Goal: Information Seeking & Learning: Learn about a topic

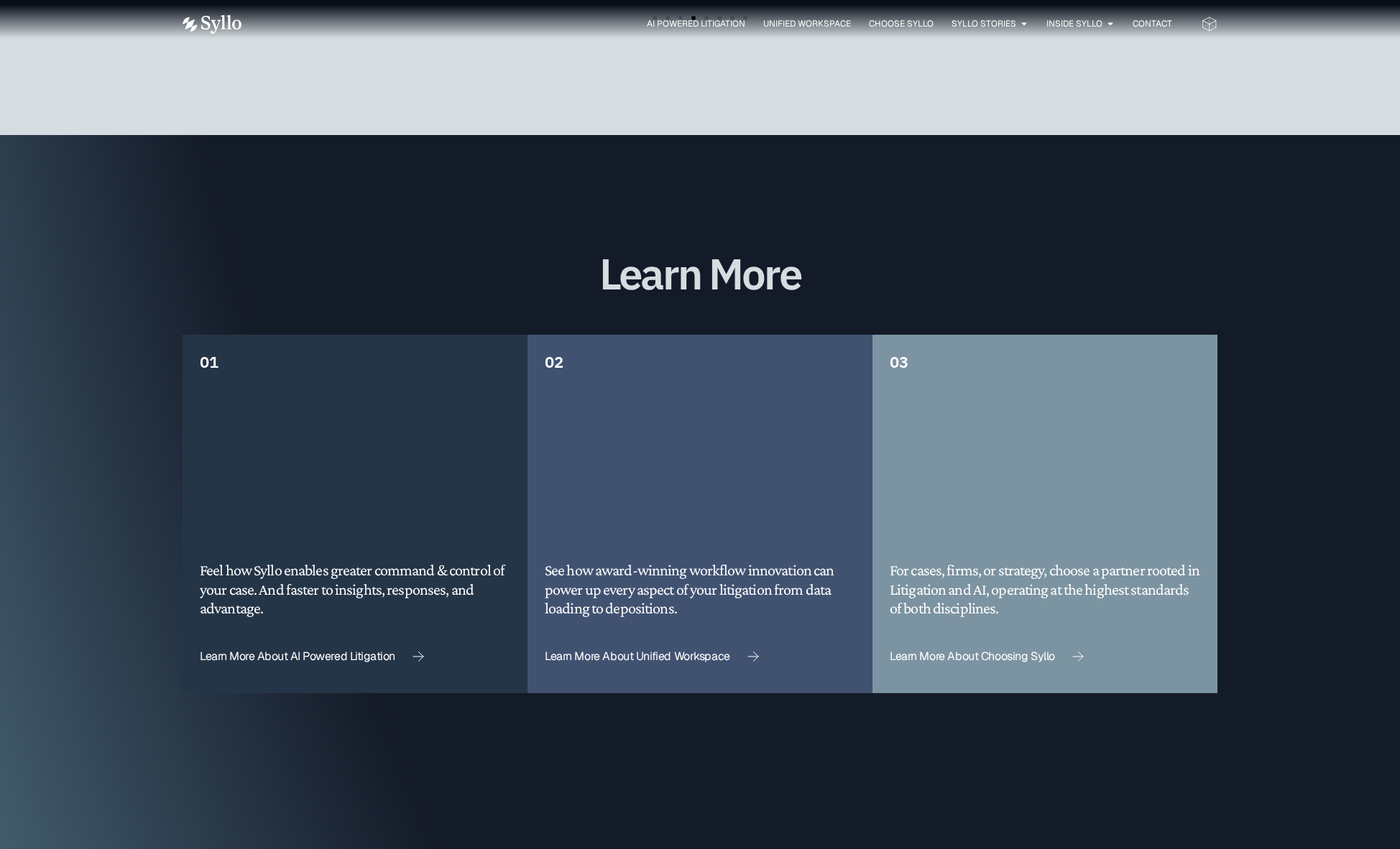
scroll to position [3808, 0]
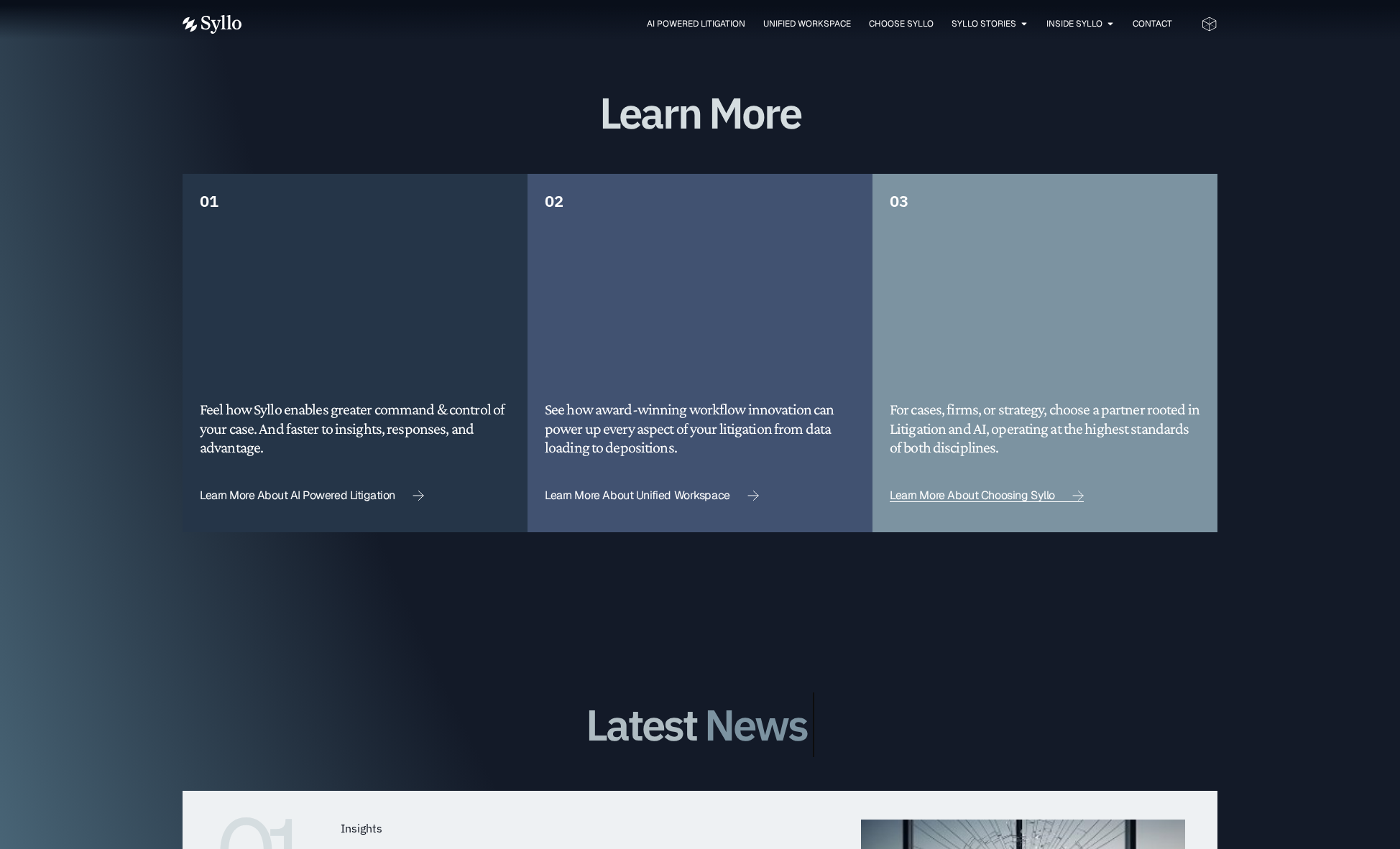
click at [929, 490] on span "Learn More About Choosing Syllo" at bounding box center [972, 496] width 166 height 12
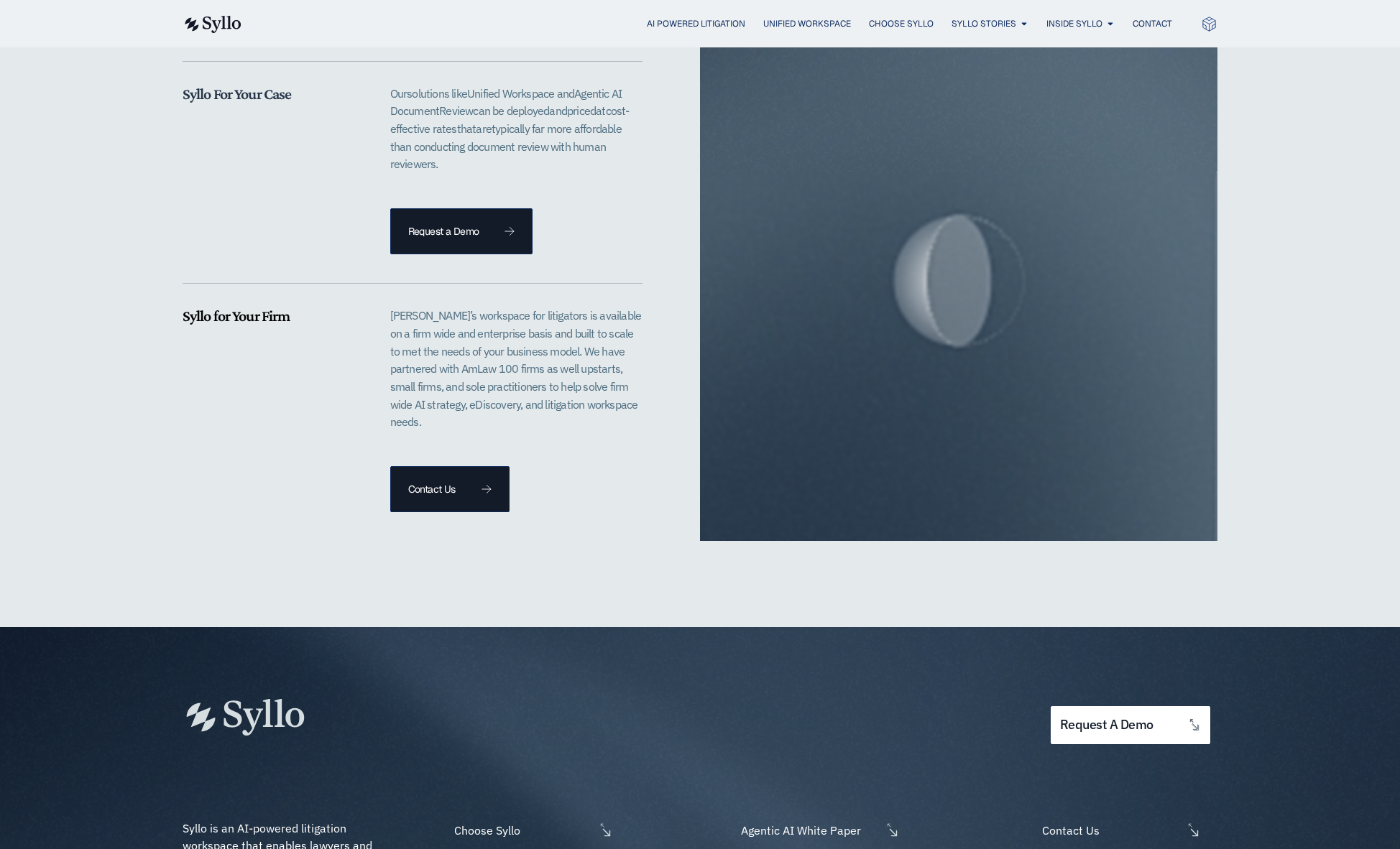
scroll to position [3398, 0]
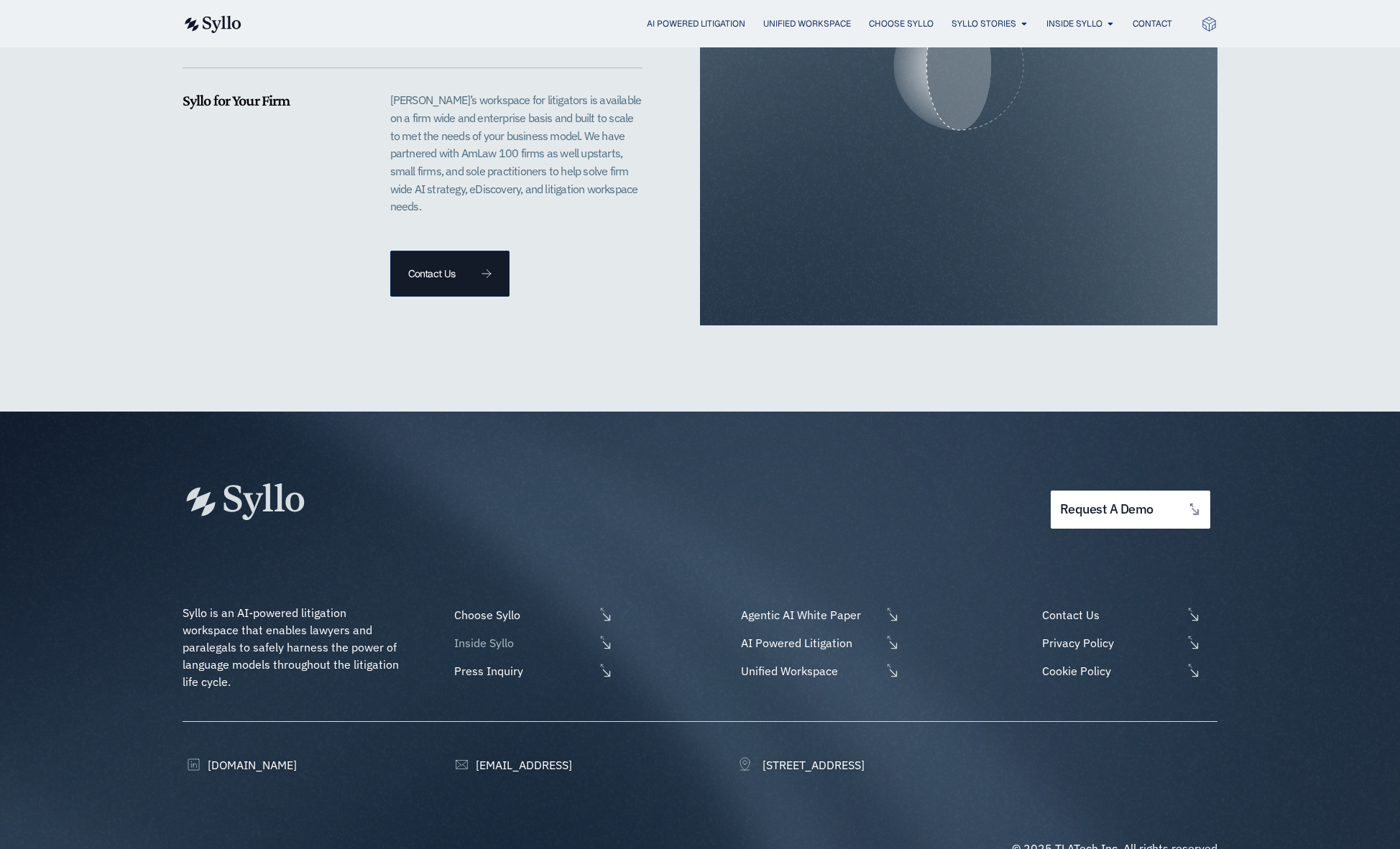
click at [465, 635] on span "Inside Syllo" at bounding box center [522, 643] width 144 height 17
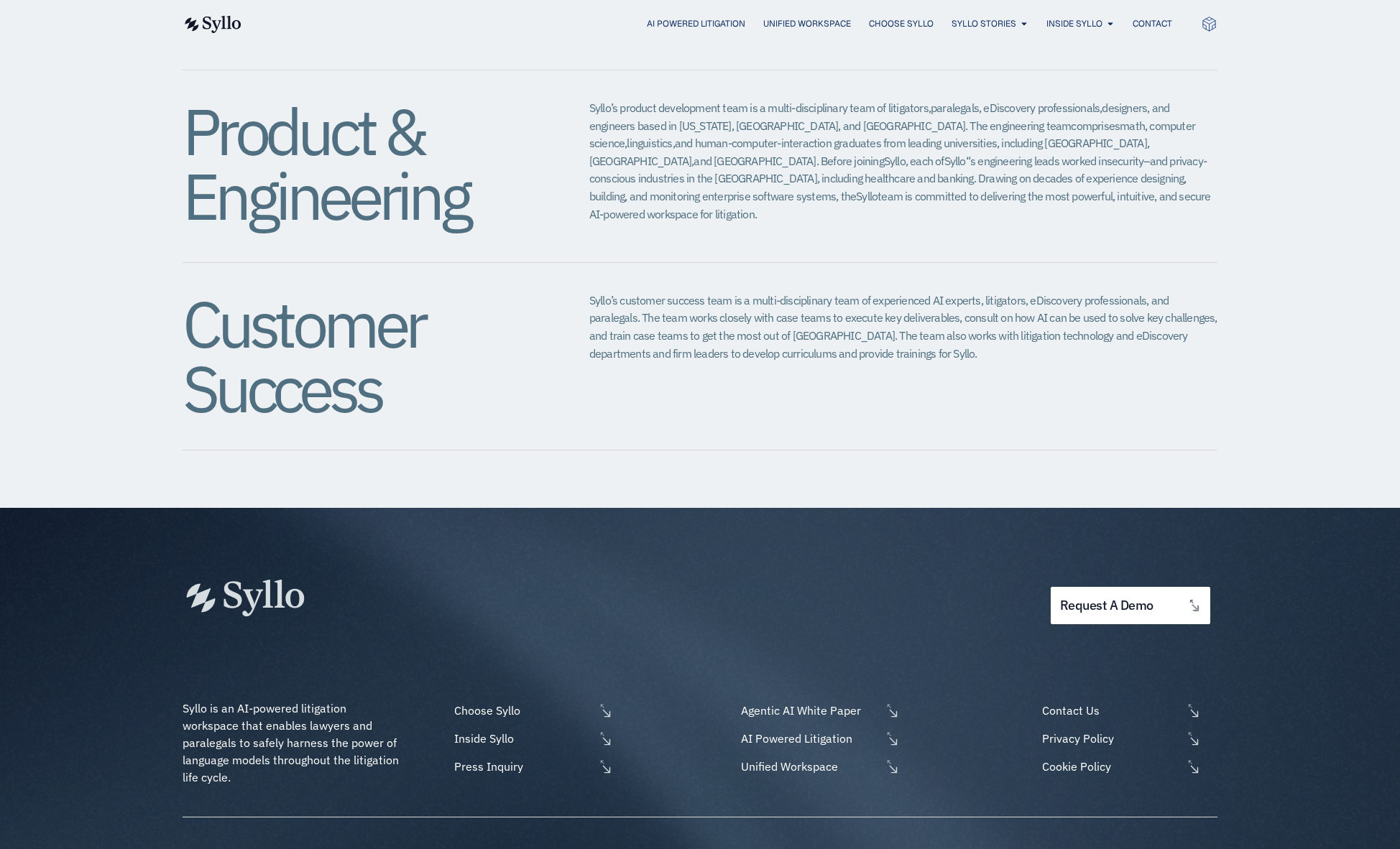
scroll to position [1437, 0]
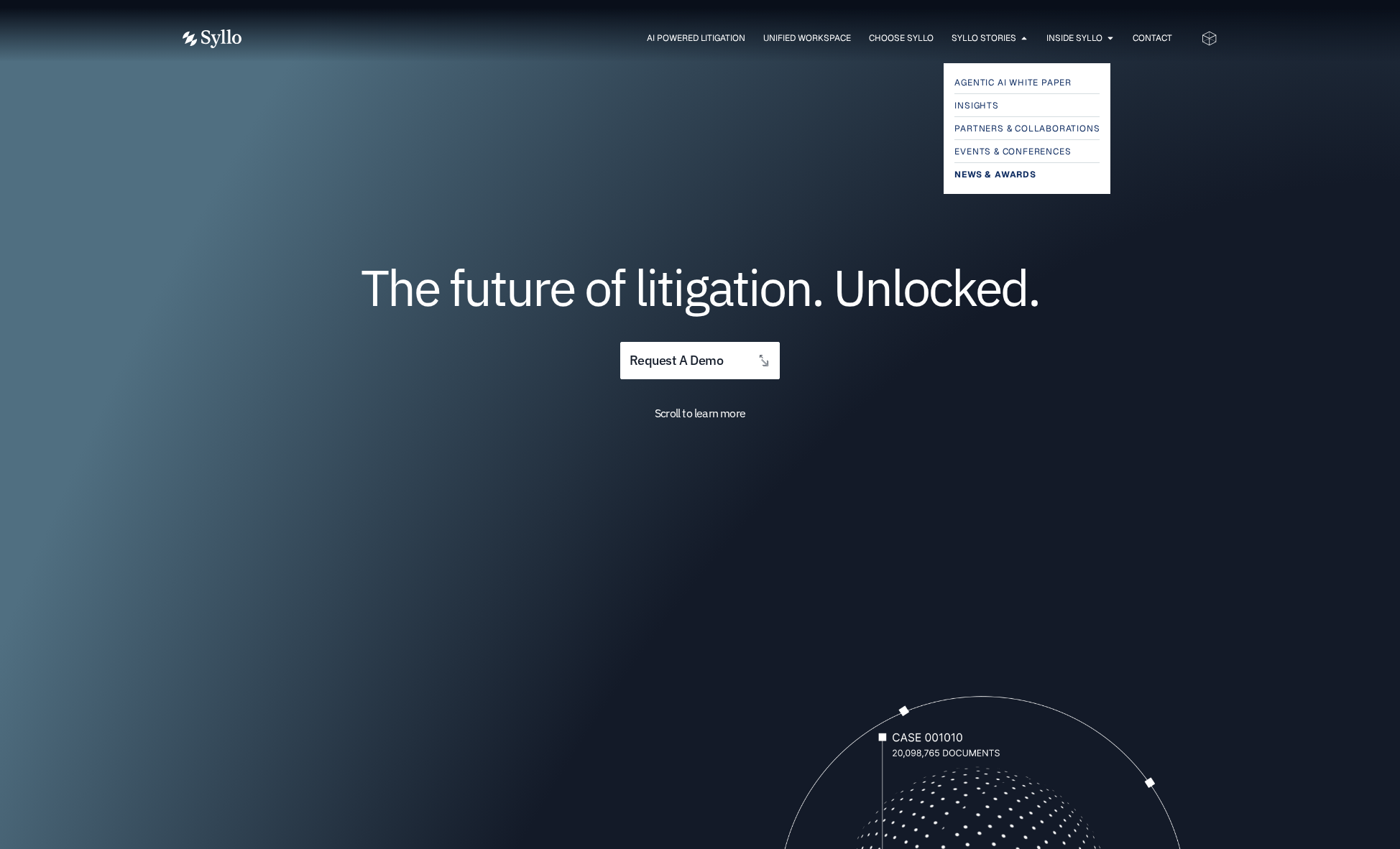
click at [989, 174] on span "News & Awards" at bounding box center [995, 174] width 81 height 17
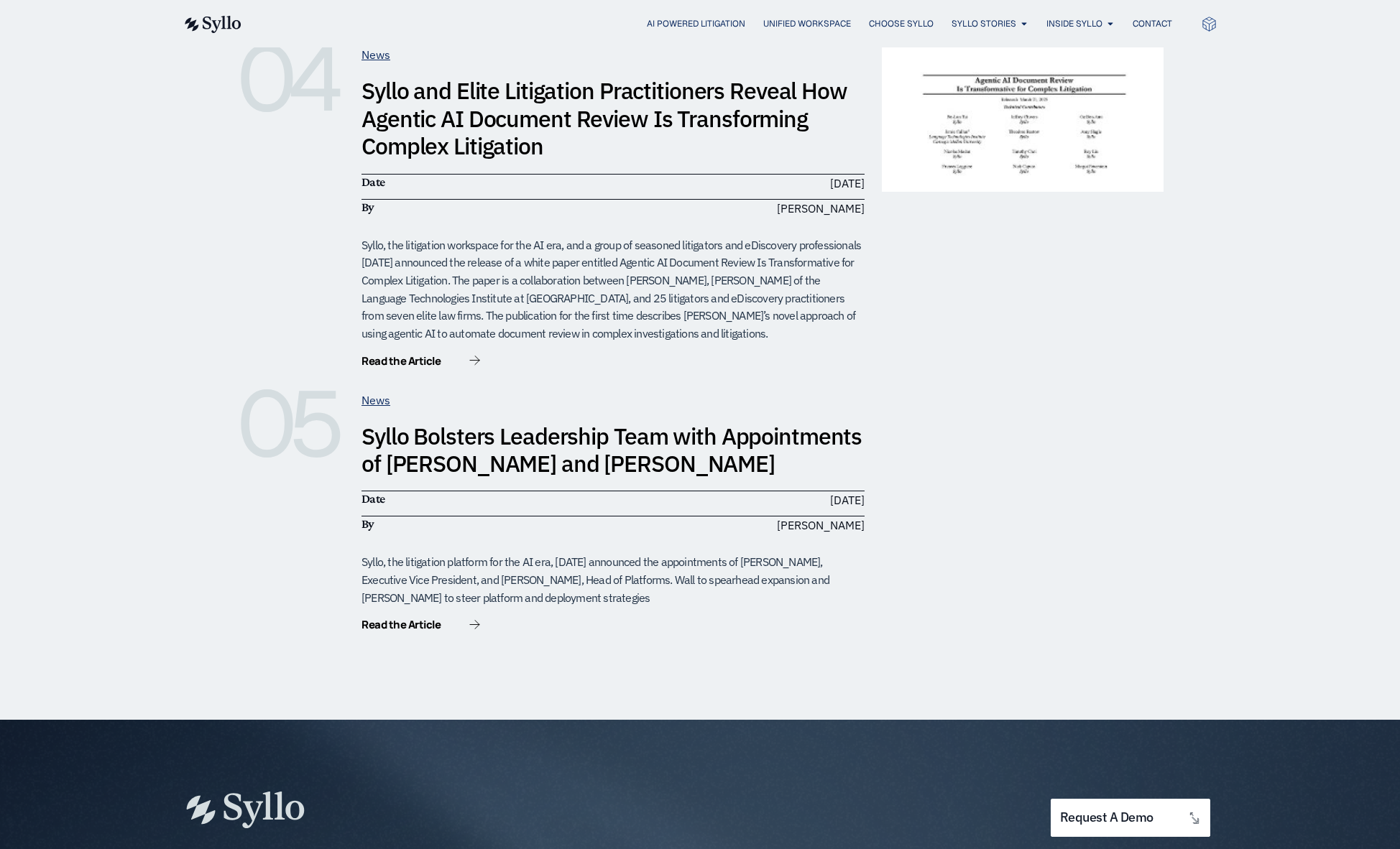
scroll to position [1221, 0]
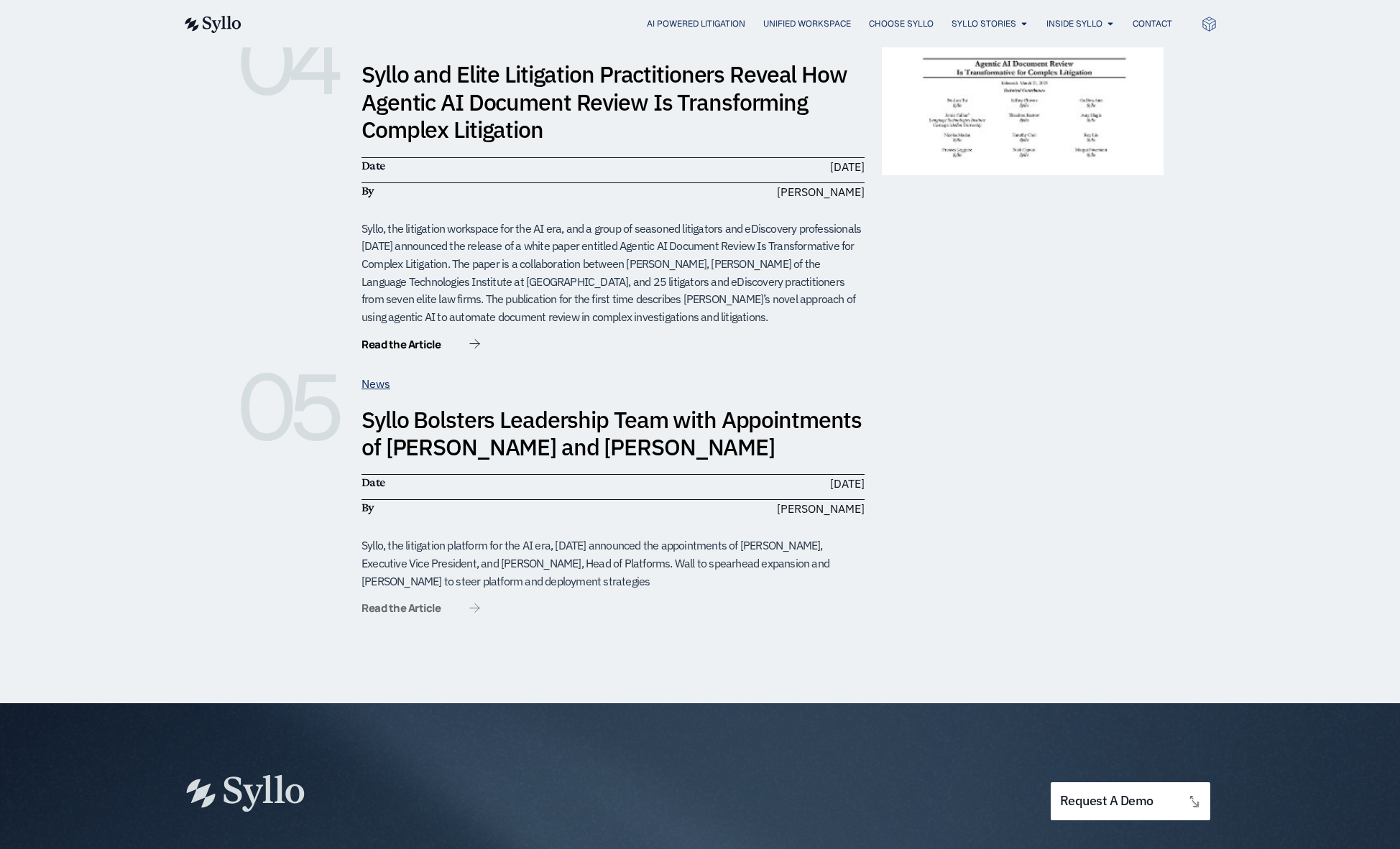
click at [434, 603] on span "Read the Article" at bounding box center [401, 608] width 79 height 11
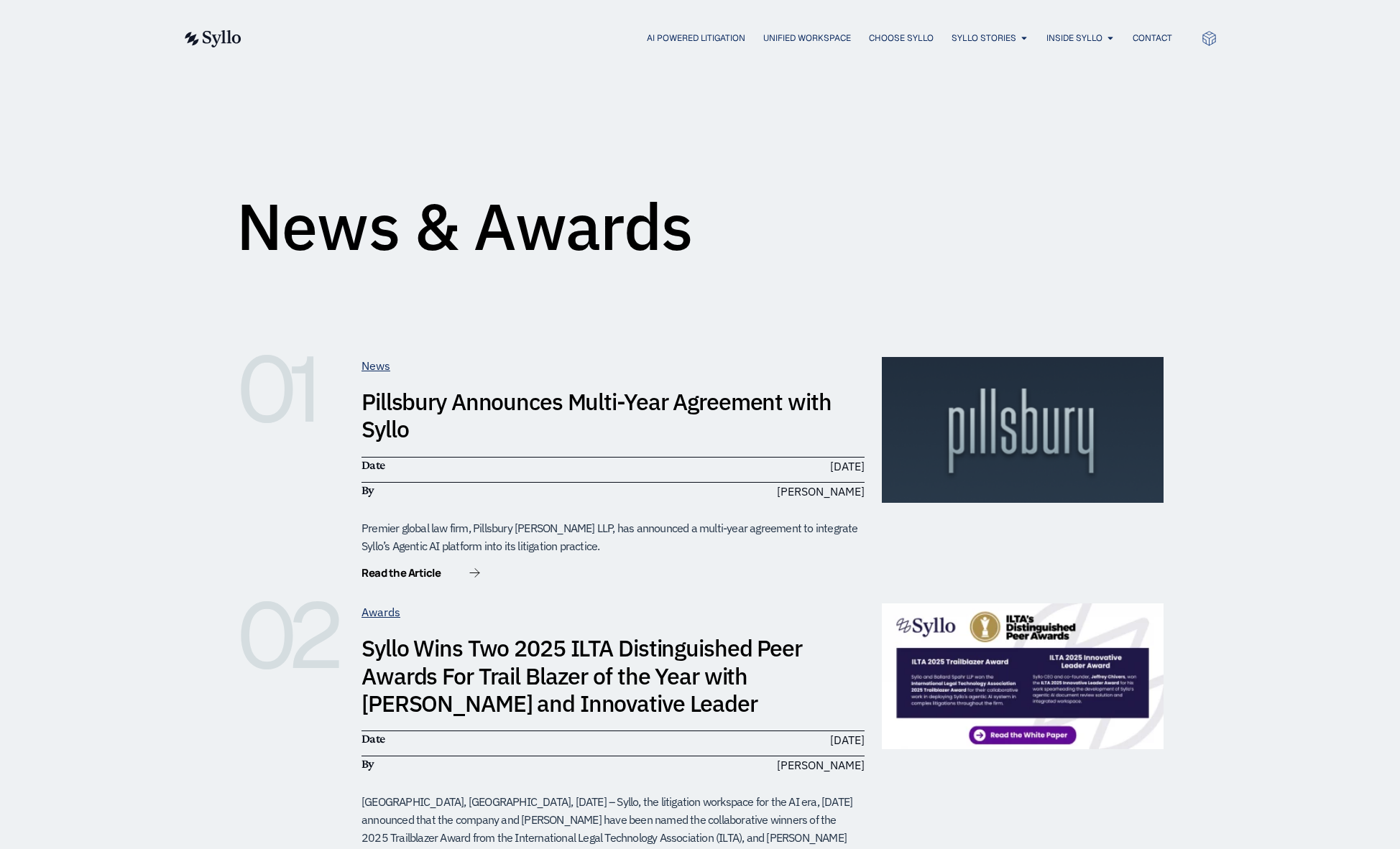
scroll to position [0, 0]
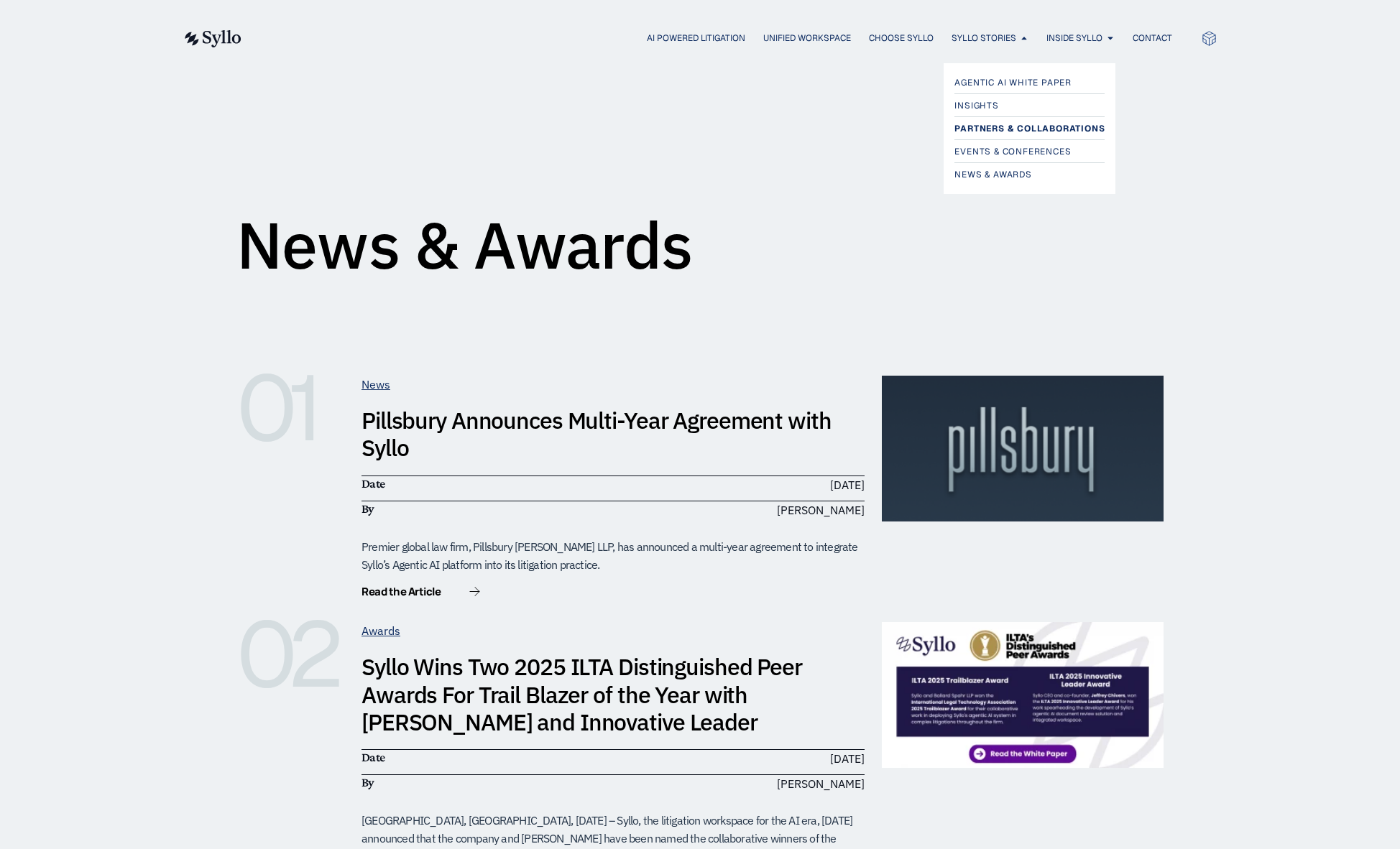
click at [1009, 124] on span "Partners & Collaborations" at bounding box center [1029, 128] width 150 height 17
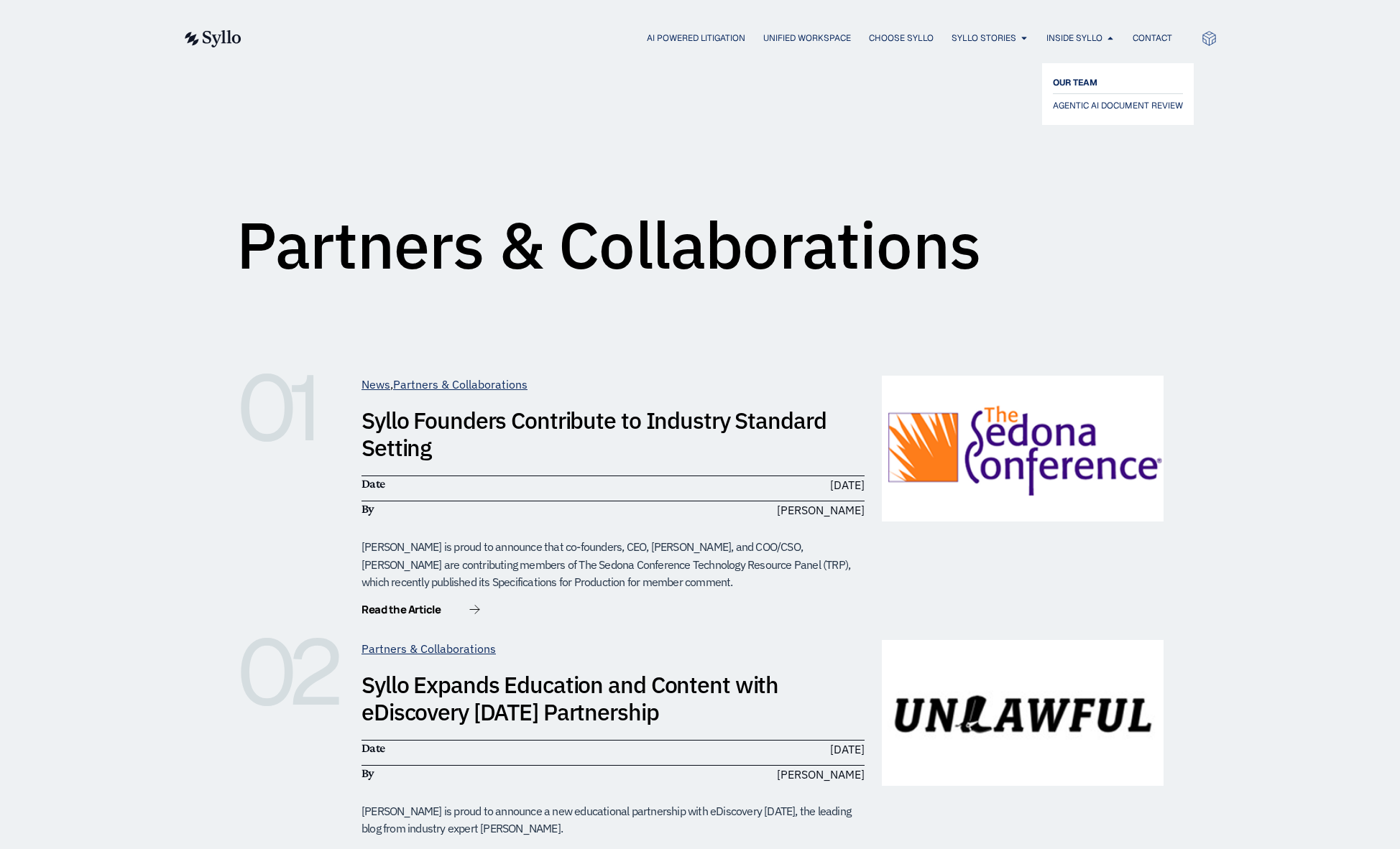
click at [1057, 75] on span "OUR TEAM" at bounding box center [1075, 82] width 45 height 17
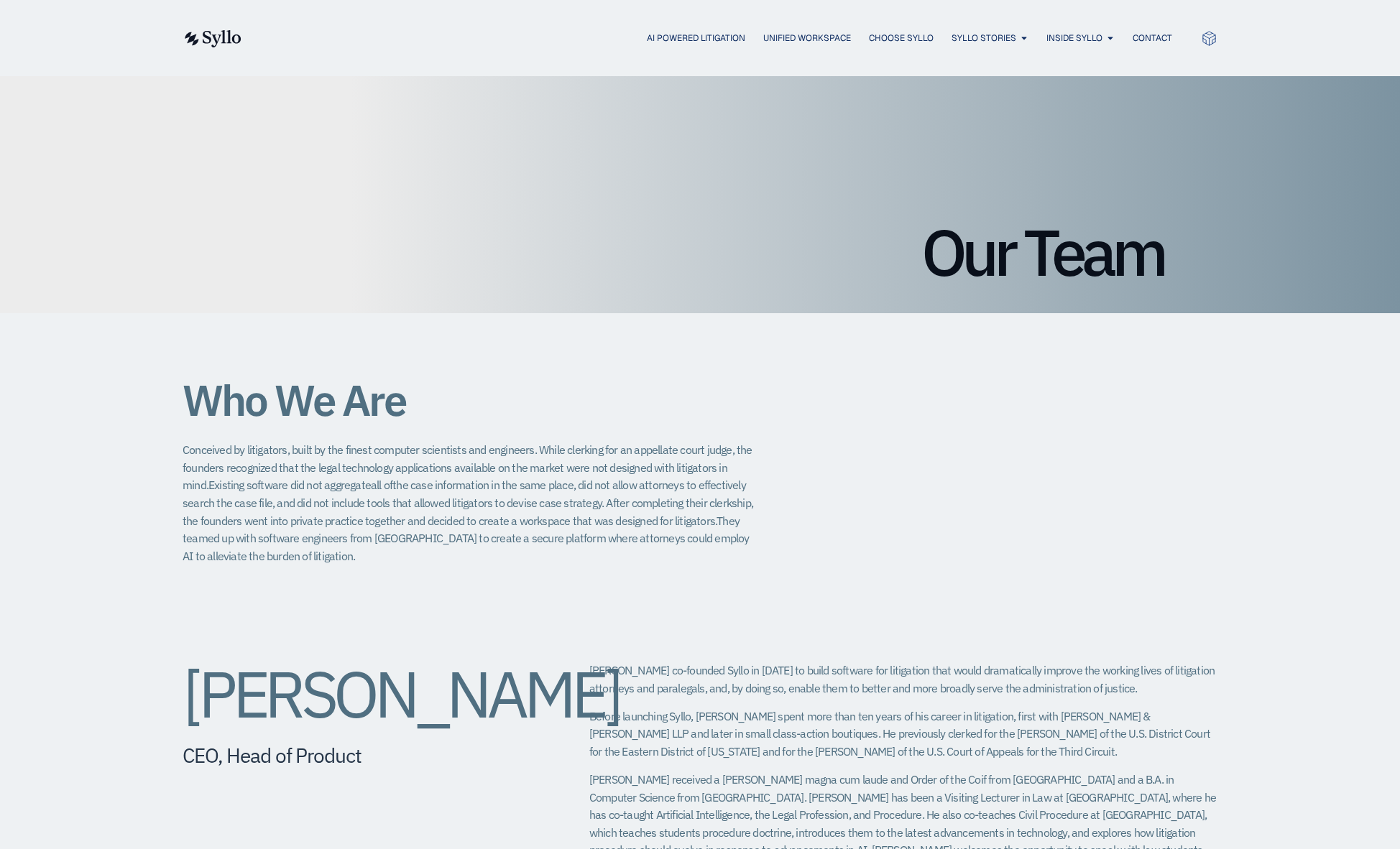
click at [1348, 400] on div "Who We Are Conceived by litigators, built by the finest computer scientists and…" at bounding box center [700, 444] width 1400 height 262
click at [1333, 467] on div "Who We Are Conceived by litigators, built by the finest computer scientists and…" at bounding box center [700, 444] width 1400 height 262
